Goal: Task Accomplishment & Management: Manage account settings

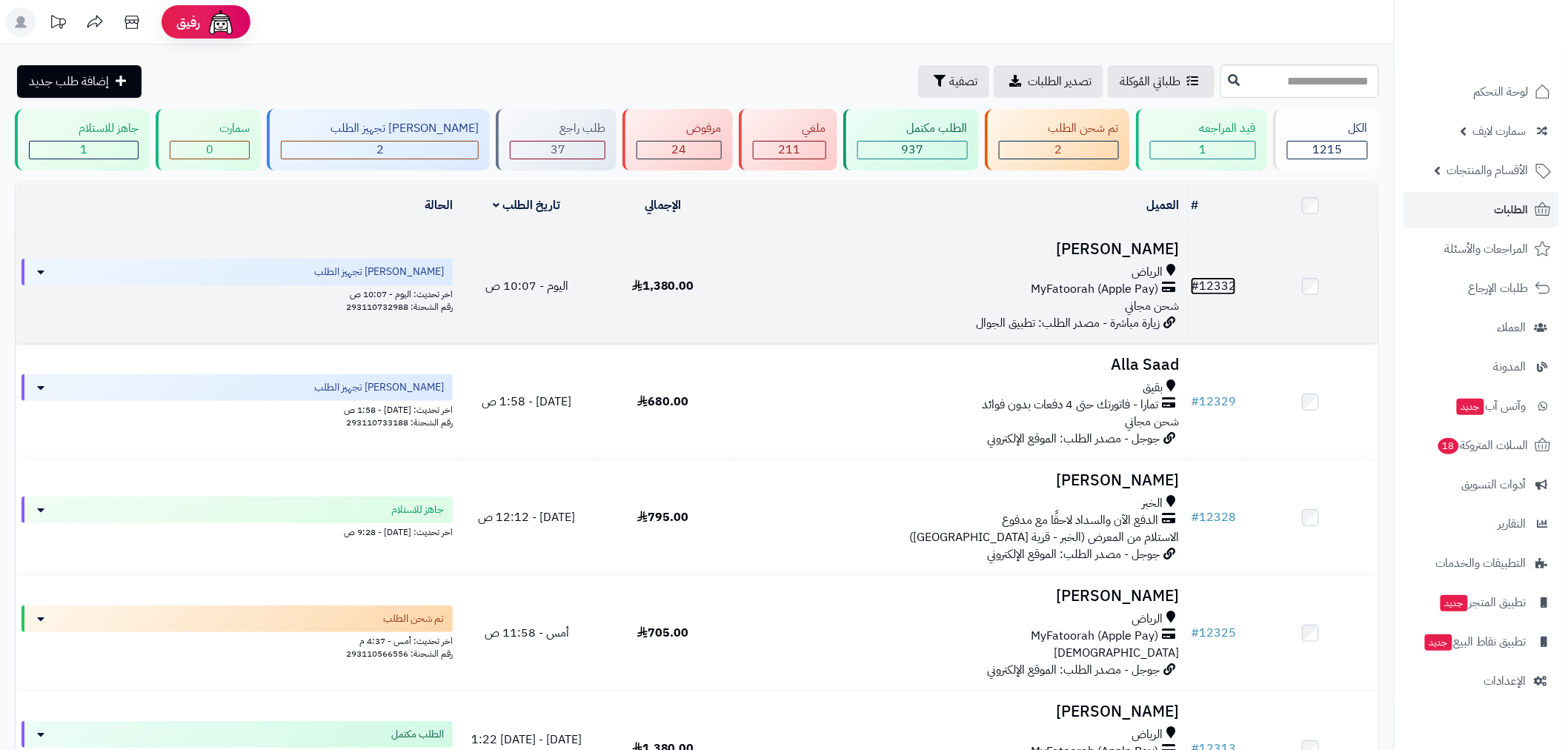
click at [1218, 280] on link "# 12332" at bounding box center [1213, 286] width 45 height 18
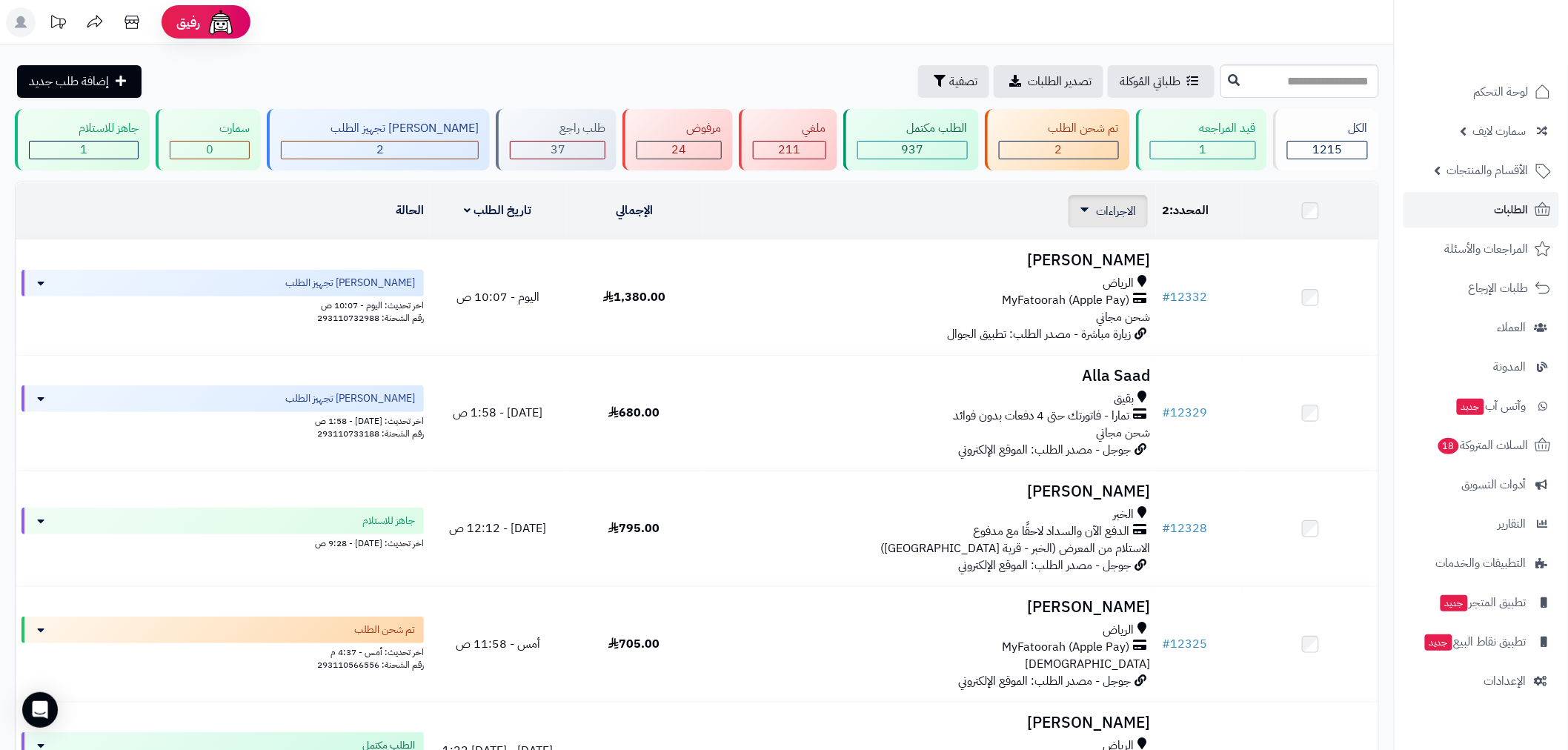
click at [1125, 222] on div "الاجراءات تحديث حالة الطلبات تحضير الطلبات إصدار بوليصة الشحنة للطلب طباعة قائم…" at bounding box center [1108, 212] width 79 height 32
click at [1091, 203] on link "الاجراءات" at bounding box center [1108, 211] width 55 height 18
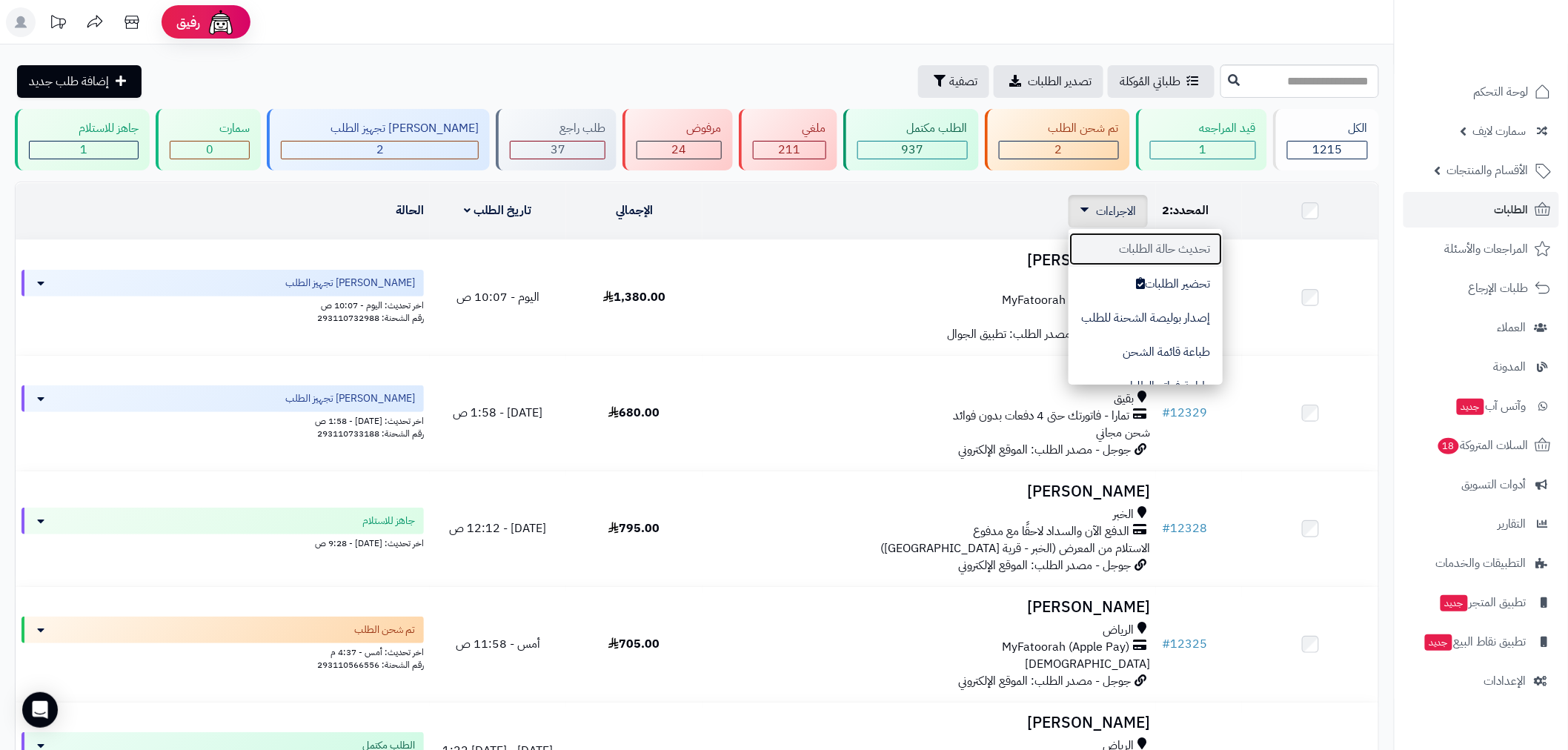
click at [1180, 247] on button "تحديث حالة الطلبات" at bounding box center [1146, 250] width 154 height 34
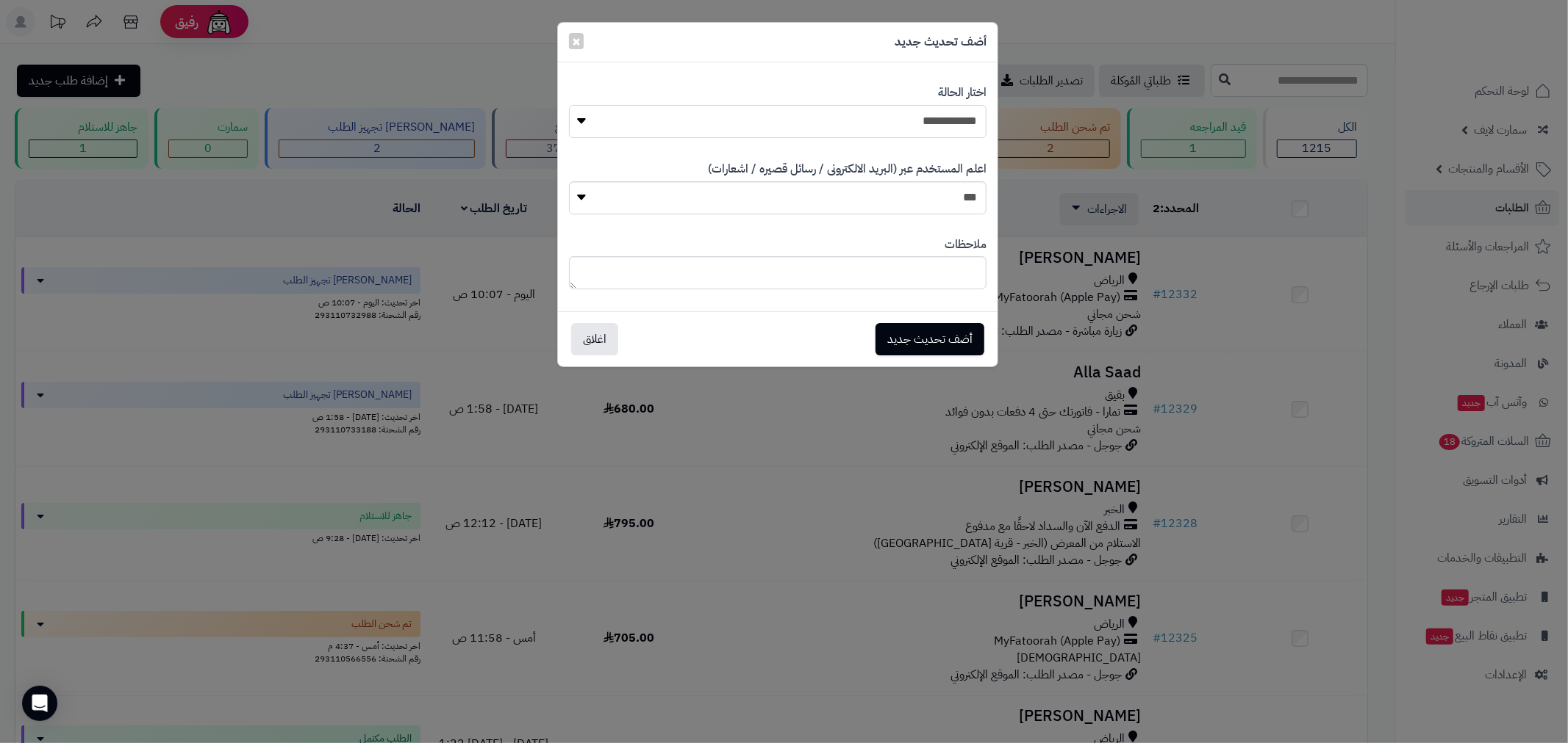
click at [885, 125] on select "**********" at bounding box center [777, 121] width 418 height 33
select select "*"
click at [569, 105] on select "**********" at bounding box center [777, 121] width 418 height 33
click at [948, 336] on button "أضف تحديث جديد" at bounding box center [929, 339] width 109 height 32
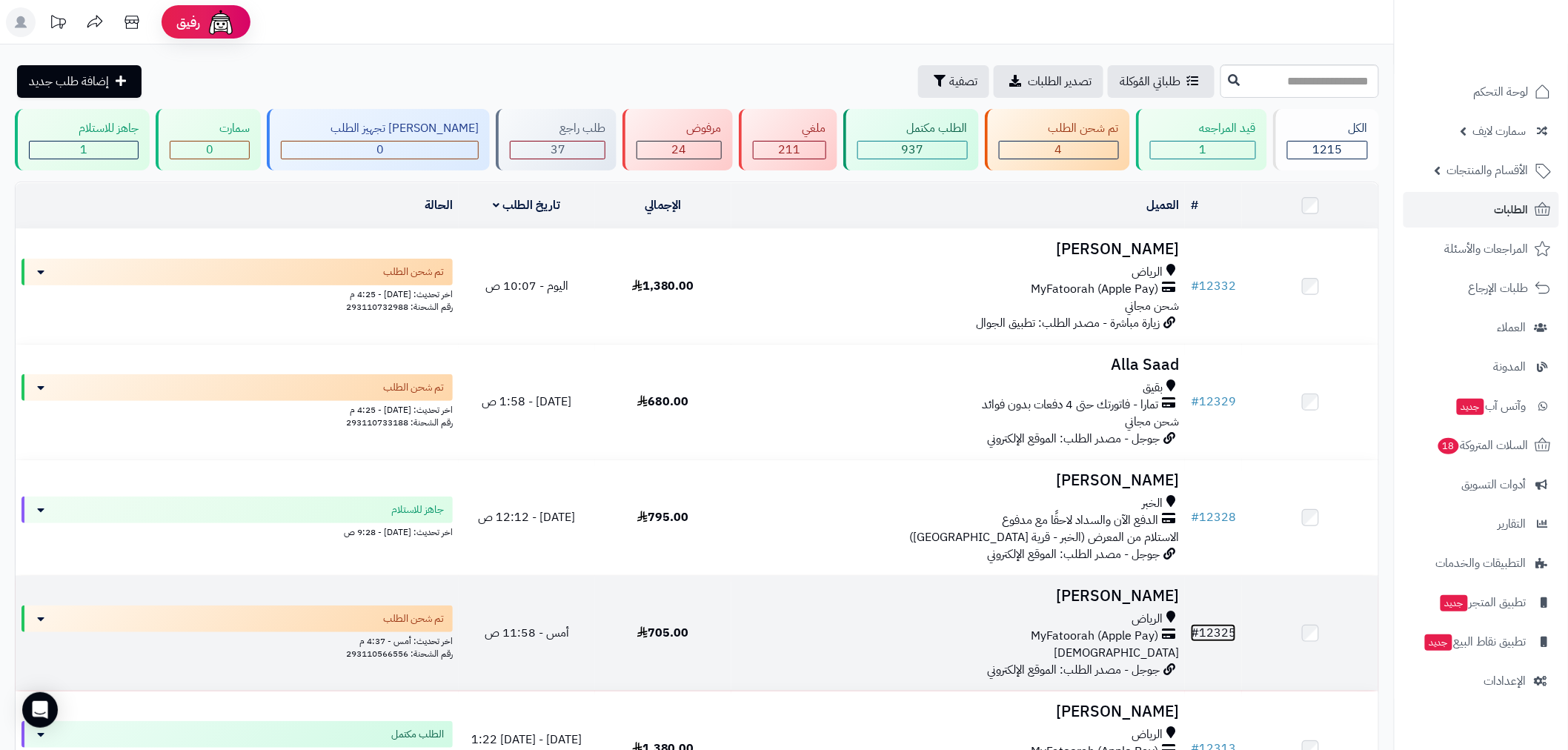
click at [1224, 635] on link "# 12325" at bounding box center [1213, 633] width 45 height 18
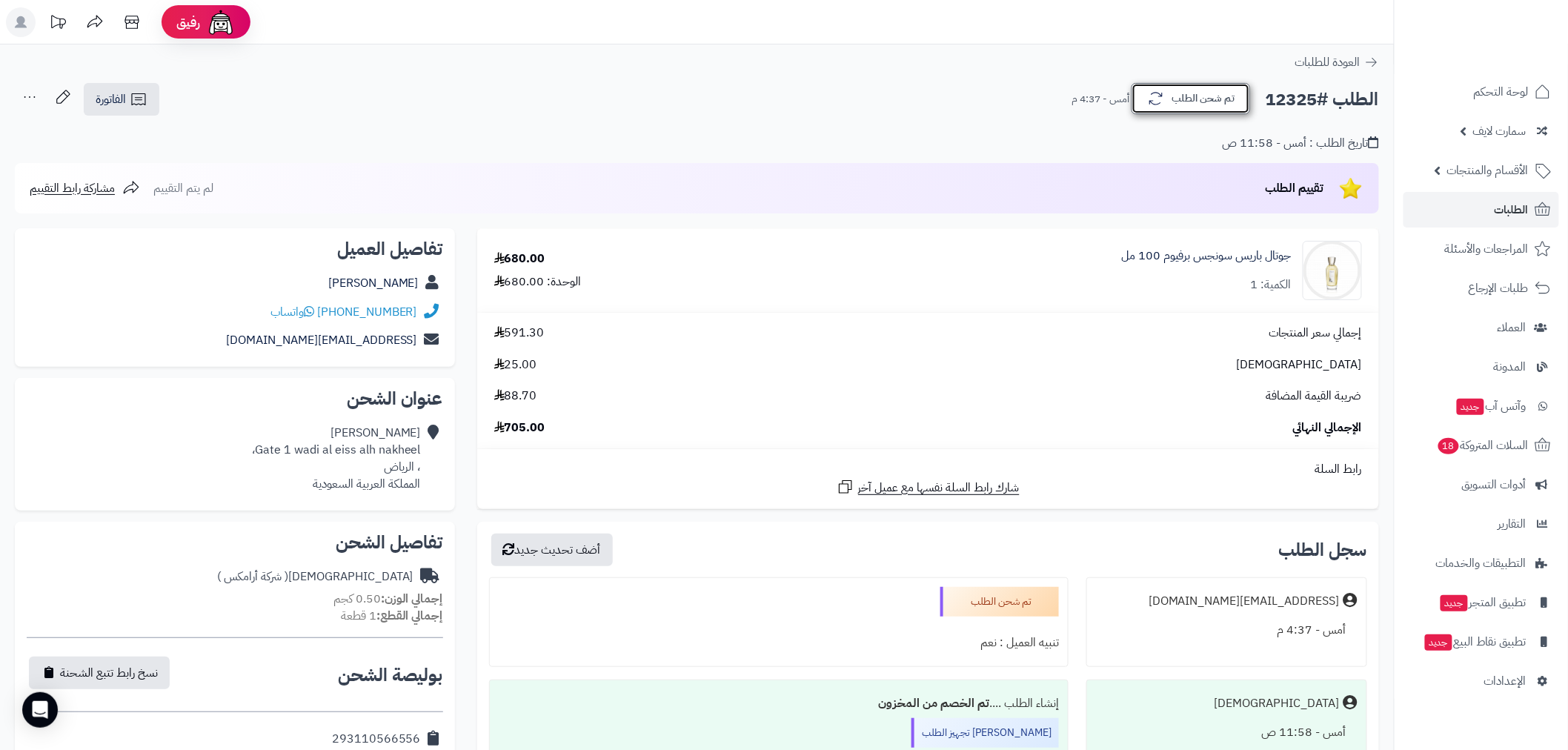
click at [1190, 88] on button "تم شحن الطلب" at bounding box center [1191, 98] width 118 height 31
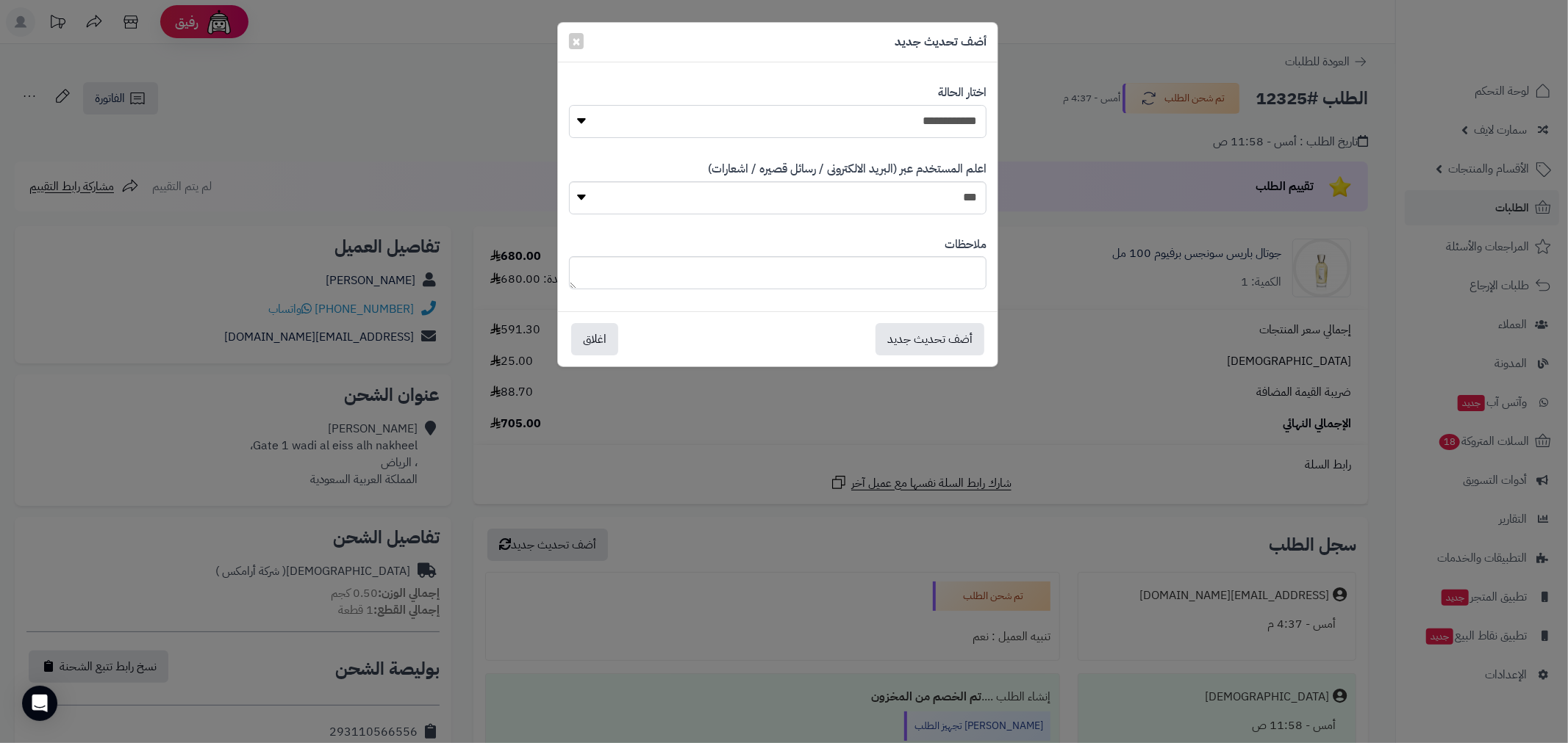
click at [930, 122] on select "**********" at bounding box center [777, 121] width 418 height 33
select select "*"
click at [569, 105] on select "**********" at bounding box center [777, 121] width 418 height 33
click at [954, 347] on button "أضف تحديث جديد" at bounding box center [929, 339] width 109 height 32
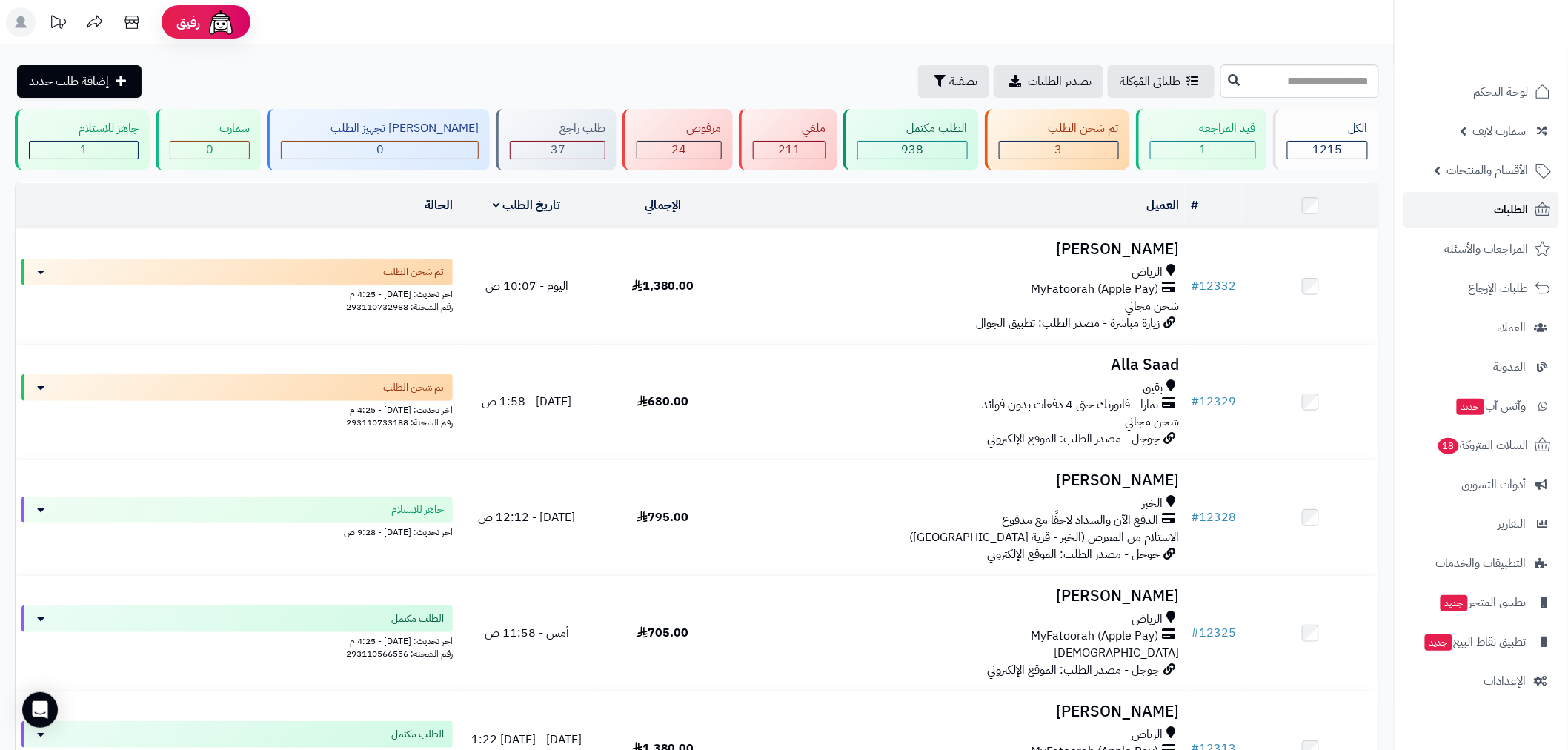
click at [1503, 215] on span "الطلبات" at bounding box center [1512, 210] width 34 height 21
click at [1493, 213] on link "الطلبات" at bounding box center [1481, 210] width 155 height 35
click at [1478, 206] on link "الطلبات" at bounding box center [1481, 210] width 155 height 35
click at [1457, 209] on link "الطلبات" at bounding box center [1481, 210] width 155 height 35
click at [1500, 209] on span "الطلبات" at bounding box center [1512, 210] width 34 height 21
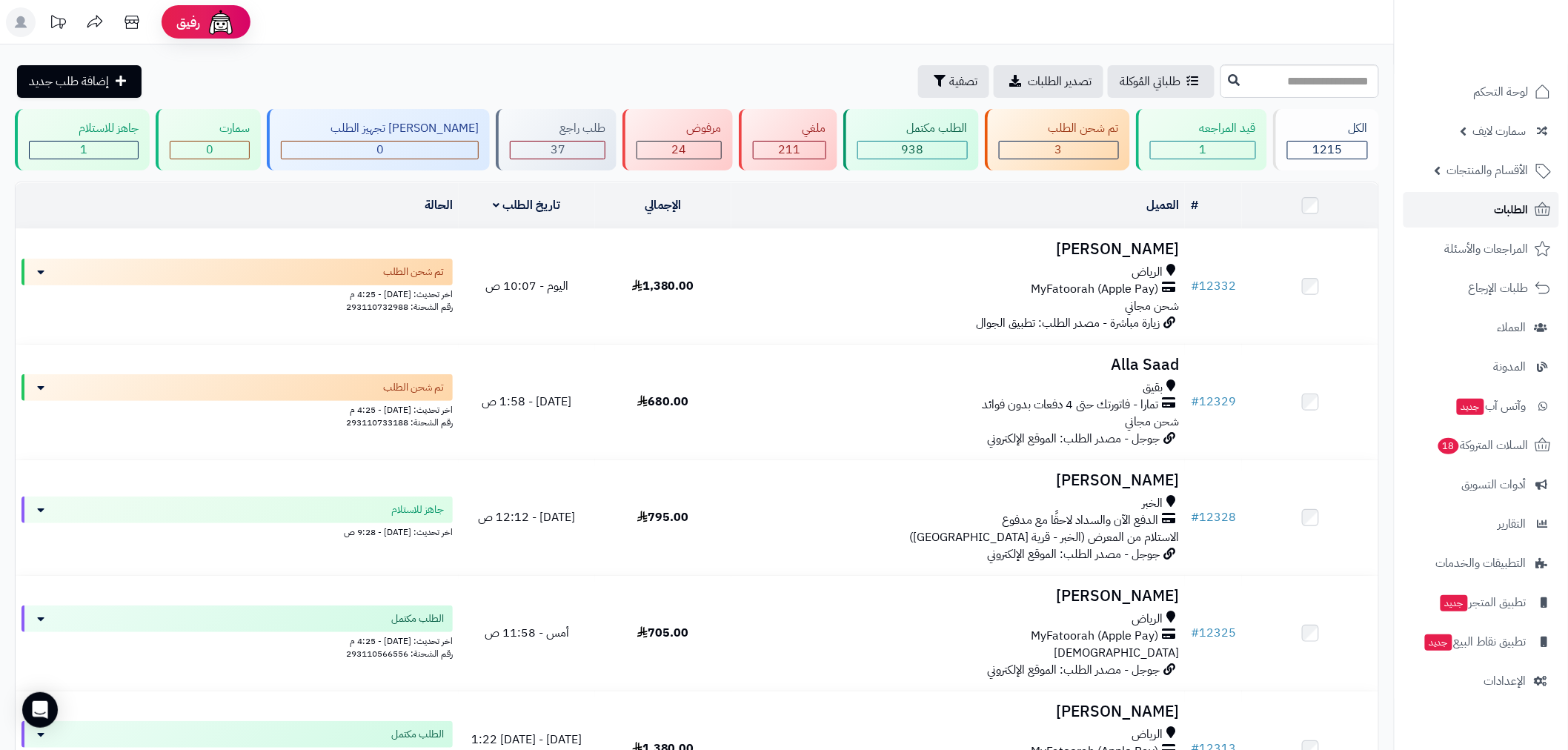
click at [1484, 202] on link "الطلبات" at bounding box center [1481, 210] width 155 height 35
click at [1486, 208] on link "الطلبات" at bounding box center [1481, 210] width 155 height 35
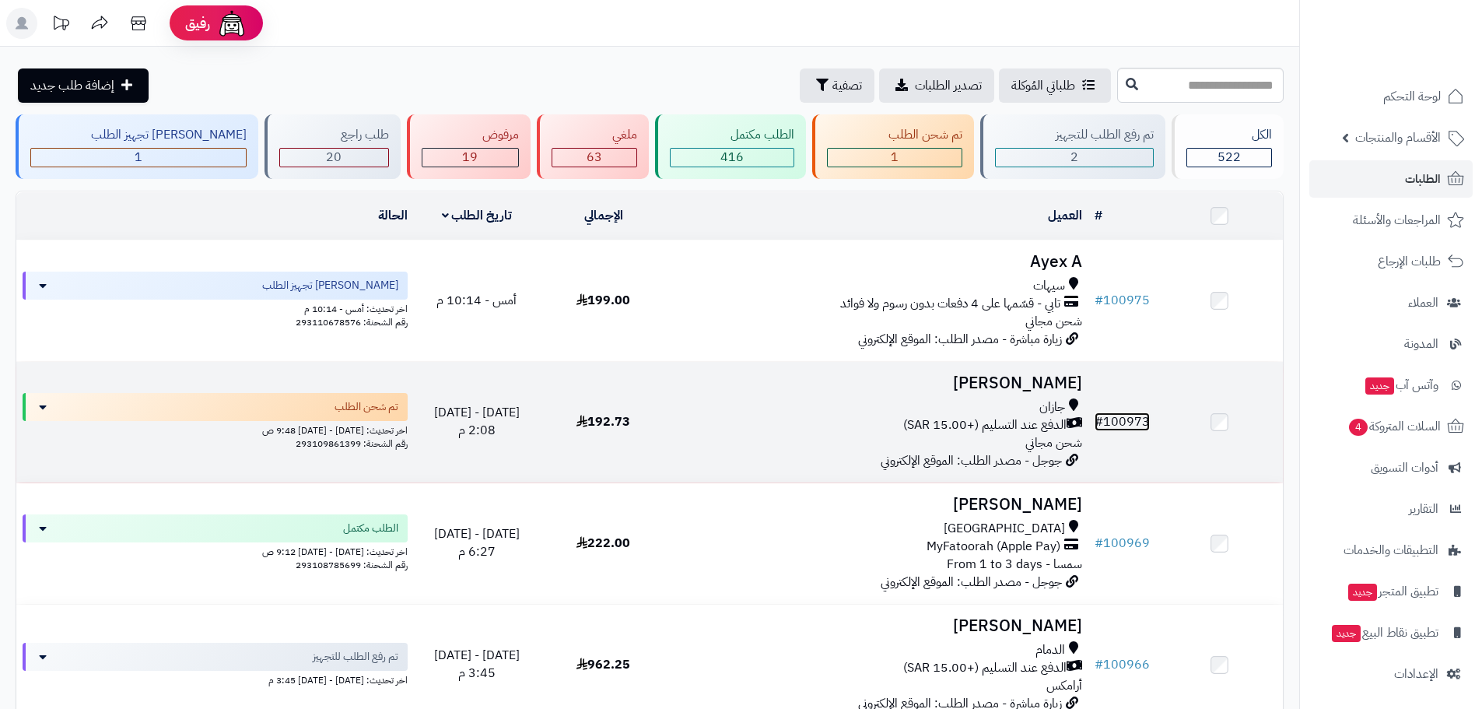
click at [1116, 415] on link "# 100973" at bounding box center [1122, 421] width 55 height 19
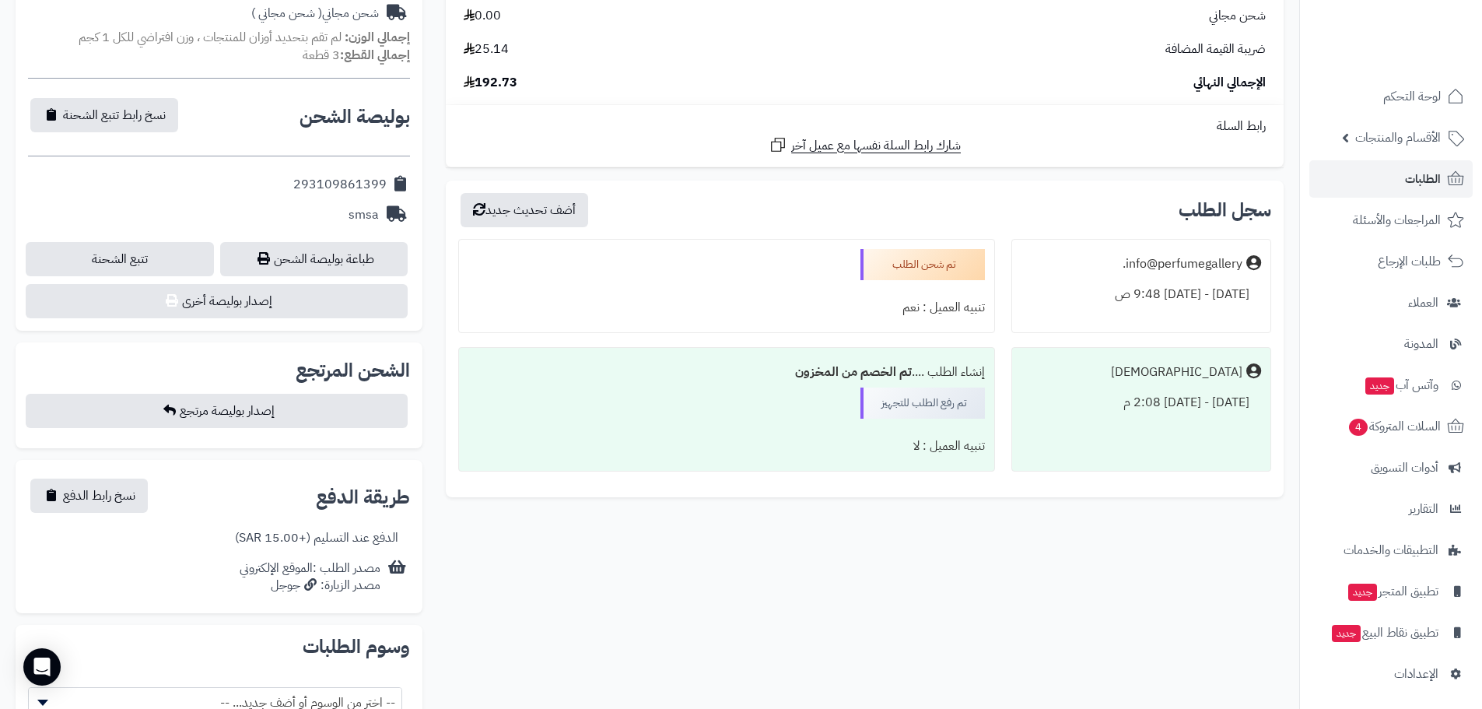
scroll to position [331, 0]
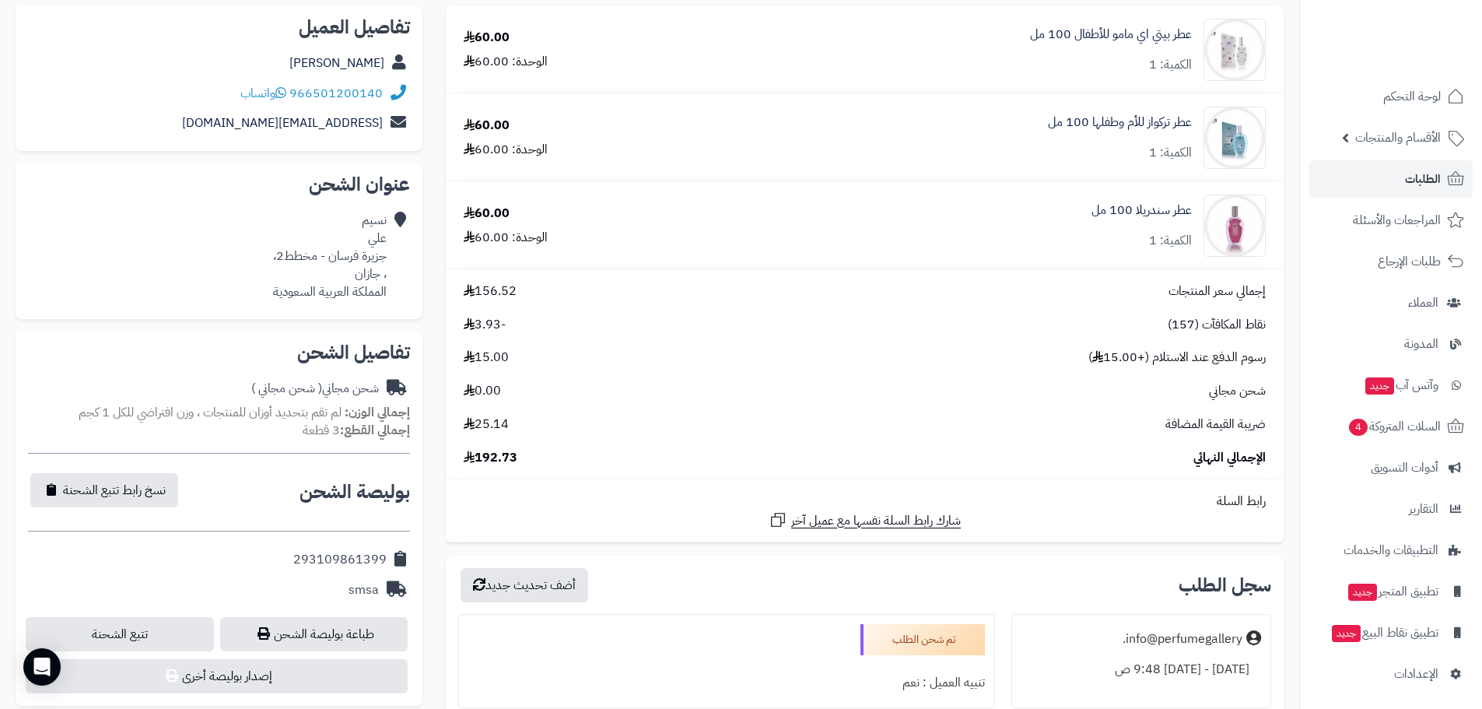
scroll to position [545, 0]
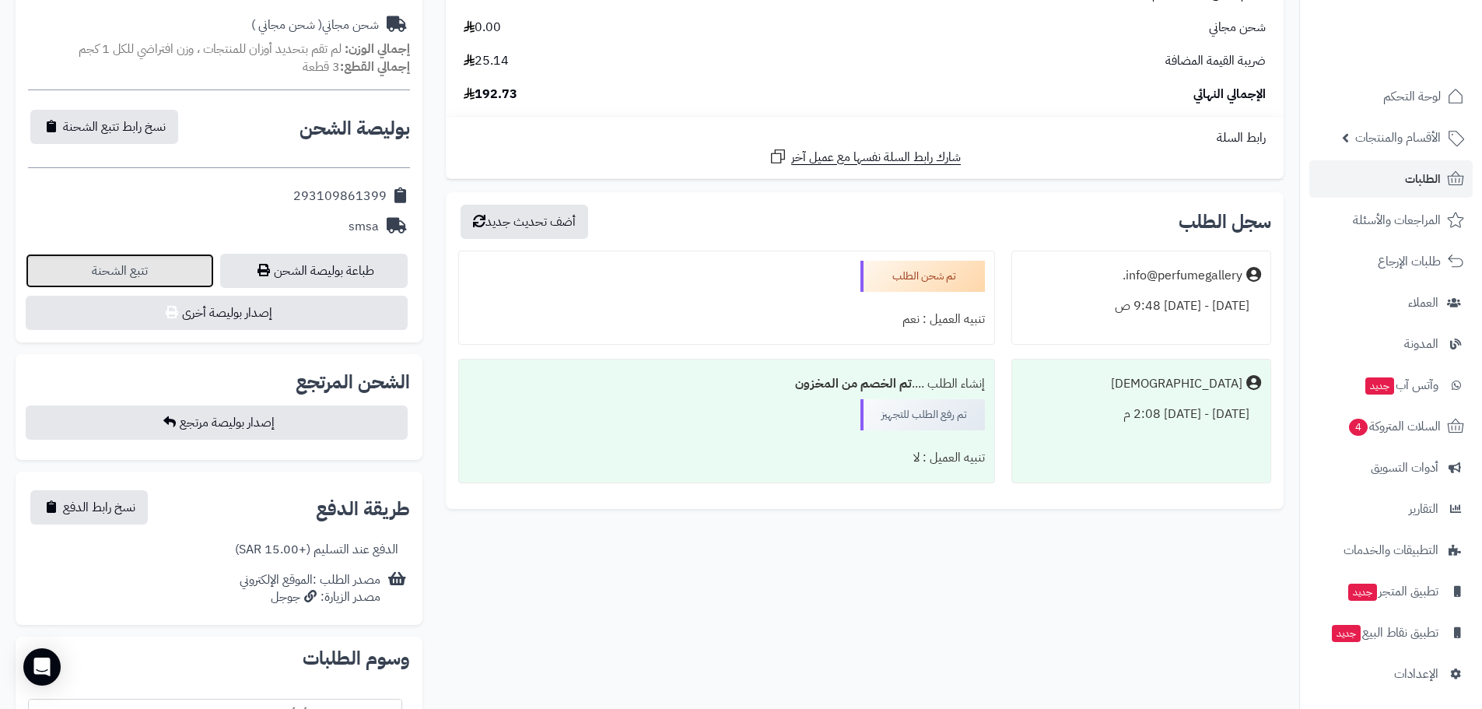
click at [183, 275] on link "تتبع الشحنة" at bounding box center [120, 271] width 188 height 34
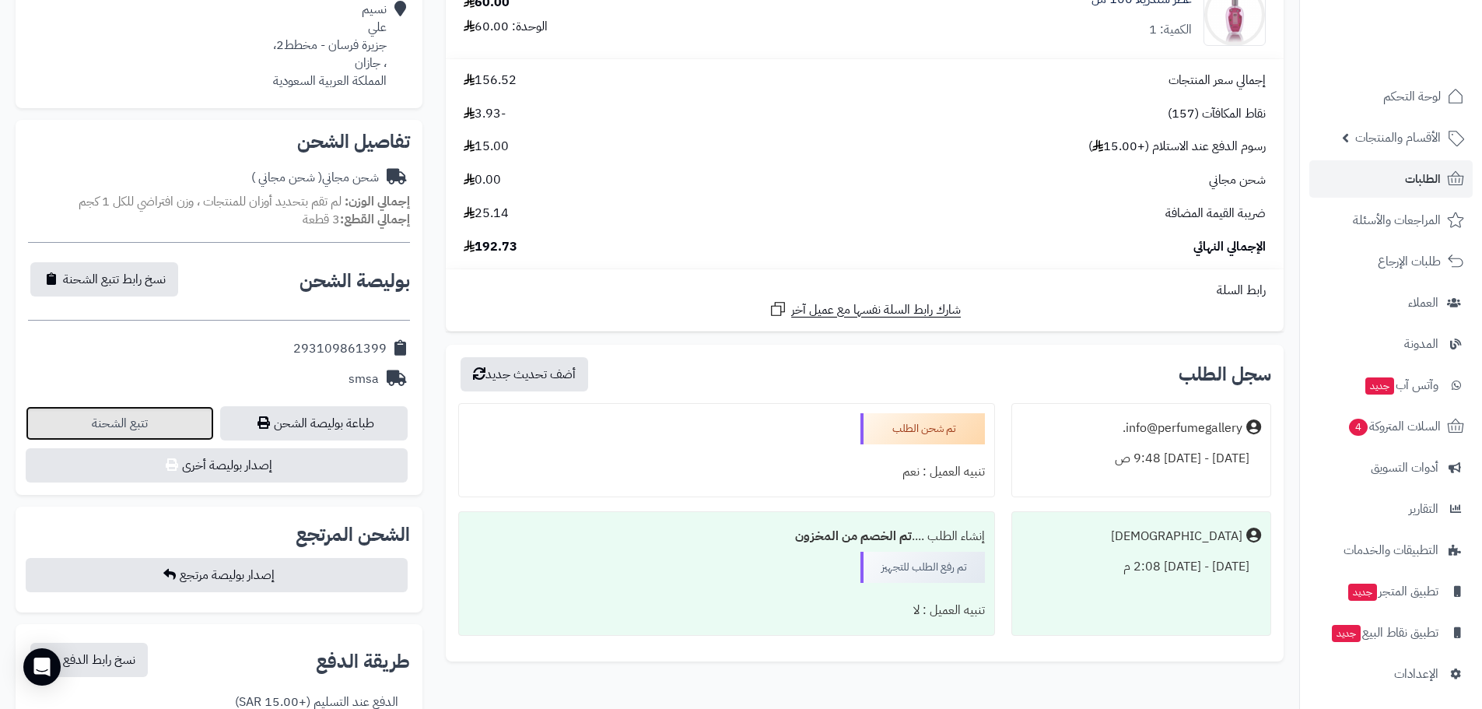
scroll to position [0, 0]
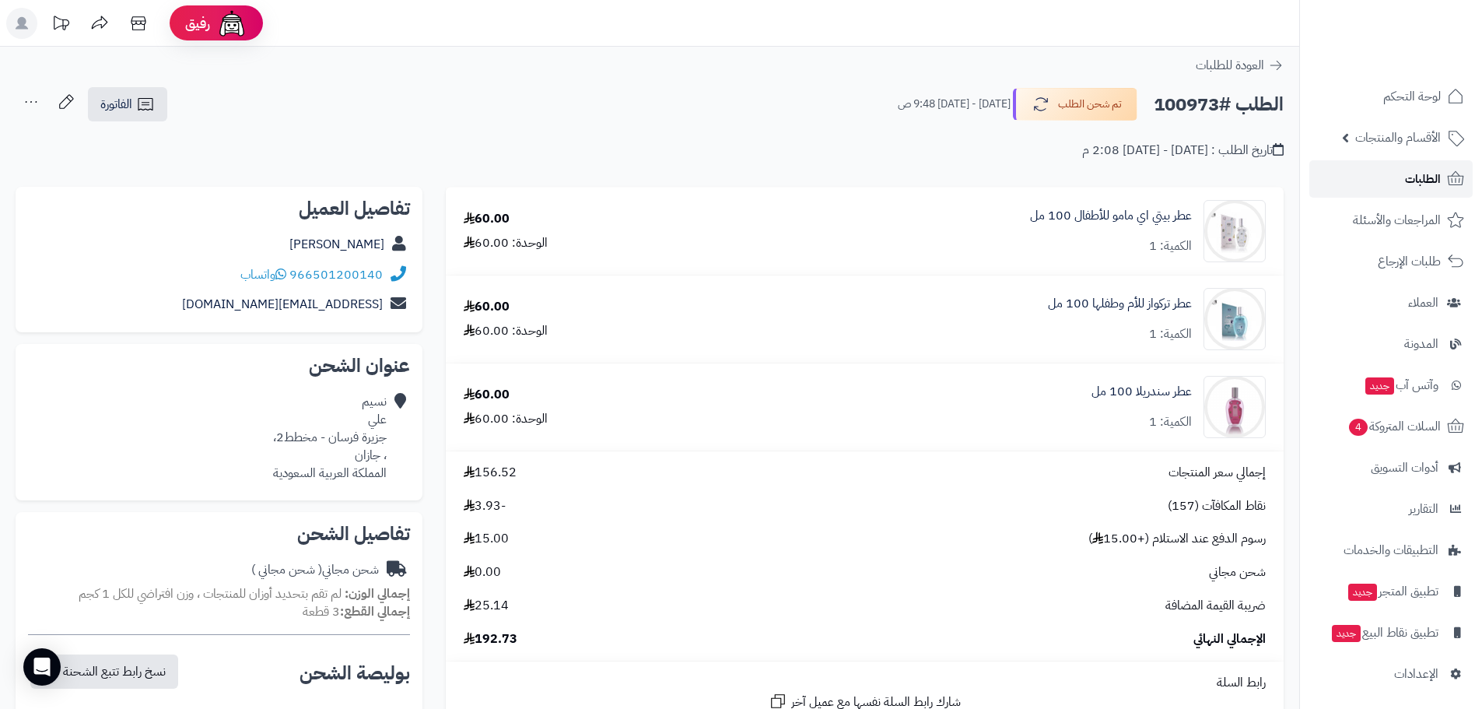
click at [1425, 184] on span "الطلبات" at bounding box center [1423, 179] width 36 height 22
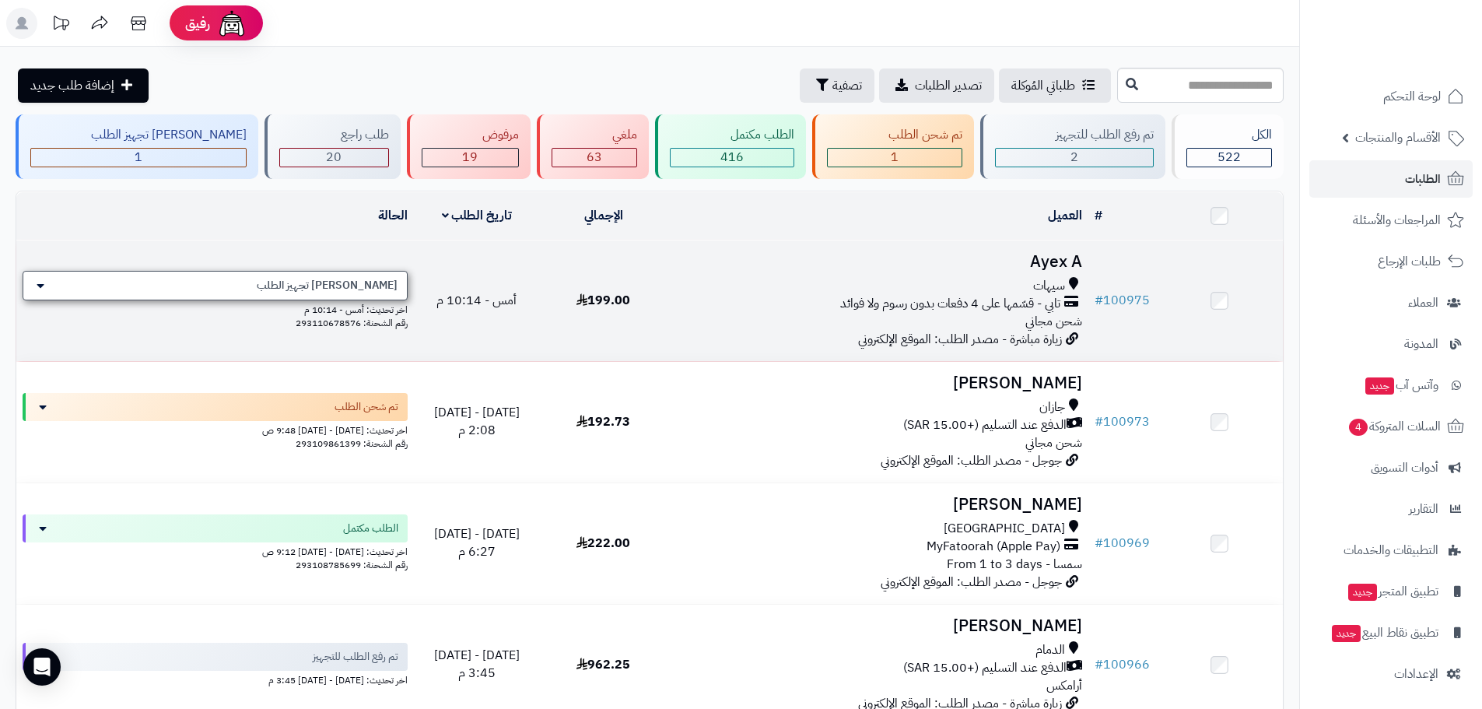
click at [375, 279] on span "[PERSON_NAME] تجهيز الطلب" at bounding box center [327, 286] width 141 height 16
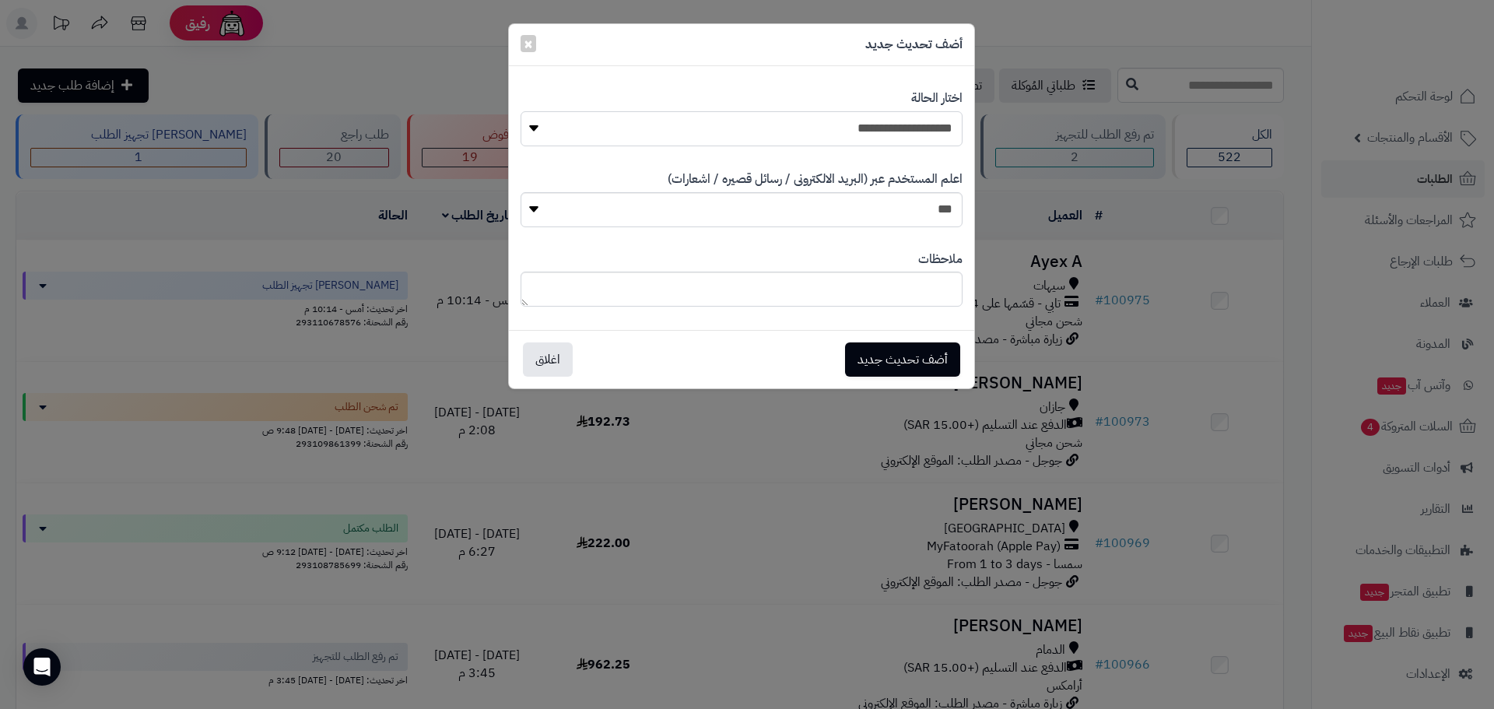
click at [836, 125] on select "**********" at bounding box center [742, 128] width 442 height 35
select select "*"
click at [521, 111] on select "**********" at bounding box center [742, 128] width 442 height 35
drag, startPoint x: 896, startPoint y: 355, endPoint x: 1009, endPoint y: 350, distance: 112.9
click at [899, 357] on button "أضف تحديث جديد" at bounding box center [902, 359] width 115 height 34
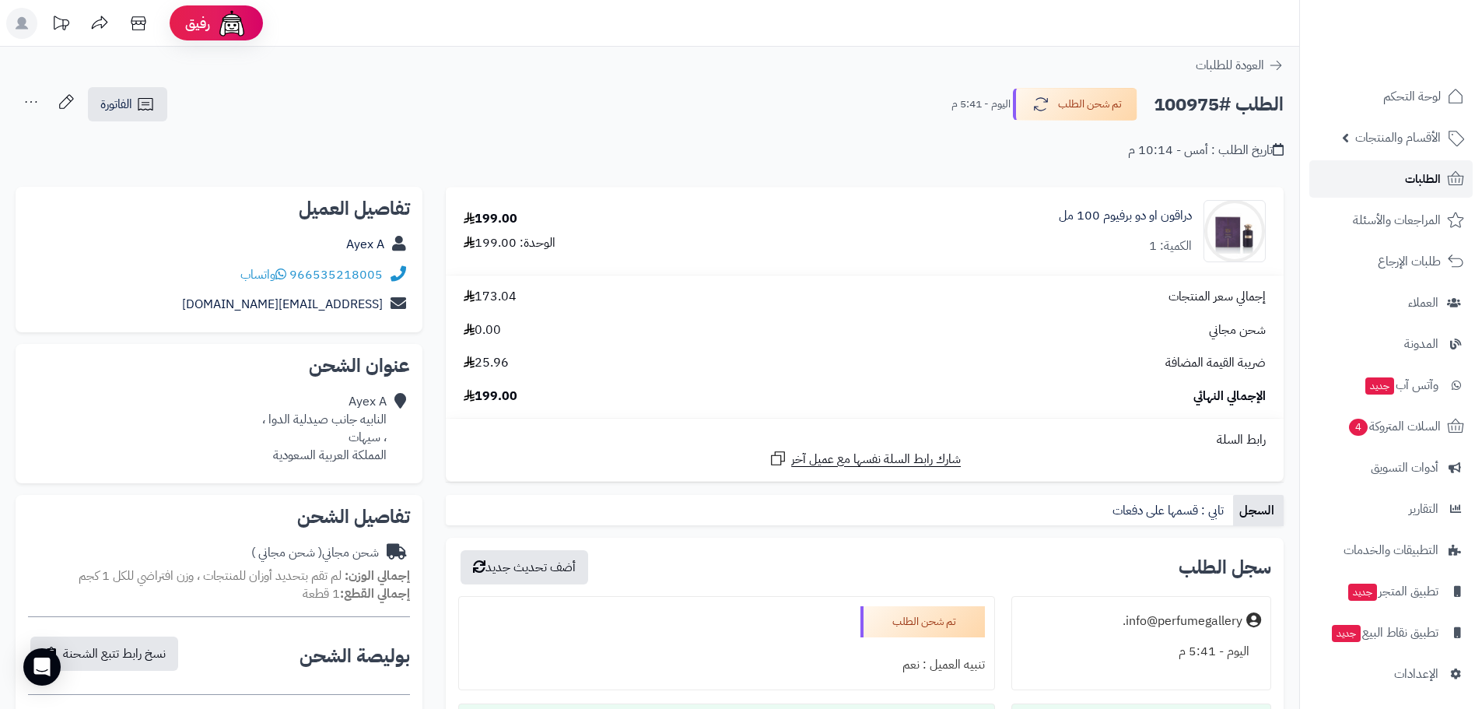
click at [1420, 184] on span "الطلبات" at bounding box center [1423, 179] width 36 height 22
